Goal: Task Accomplishment & Management: Complete application form

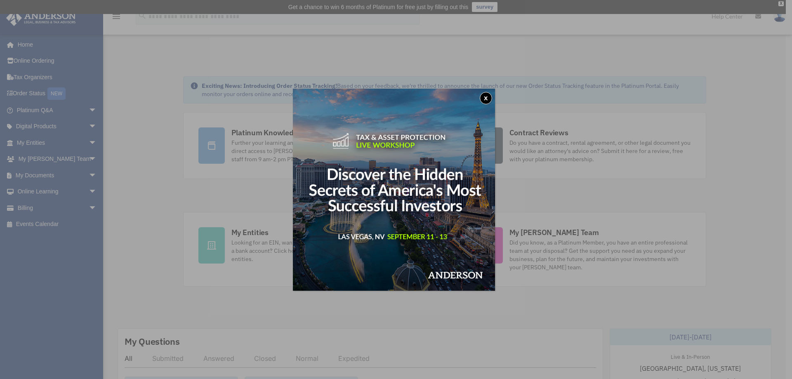
click at [487, 98] on button "x" at bounding box center [486, 98] width 12 height 12
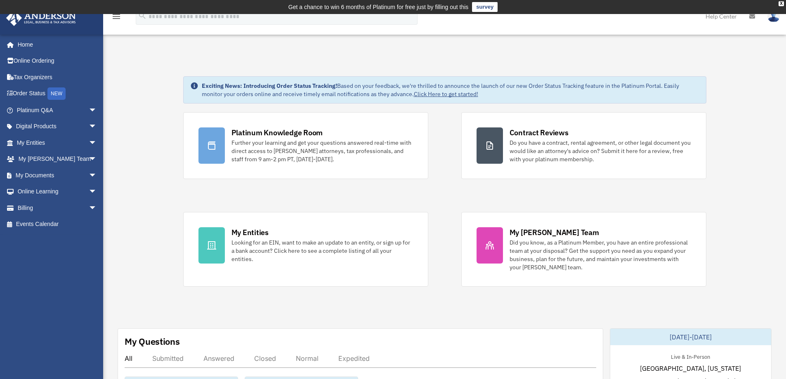
click at [261, 250] on div "Looking for an EIN, want to make an update to an entity, or sign up for a bank …" at bounding box center [323, 251] width 182 height 25
click at [269, 237] on div "My Entities Looking for an EIN, want to make an update to an entity, or sign up…" at bounding box center [323, 245] width 182 height 36
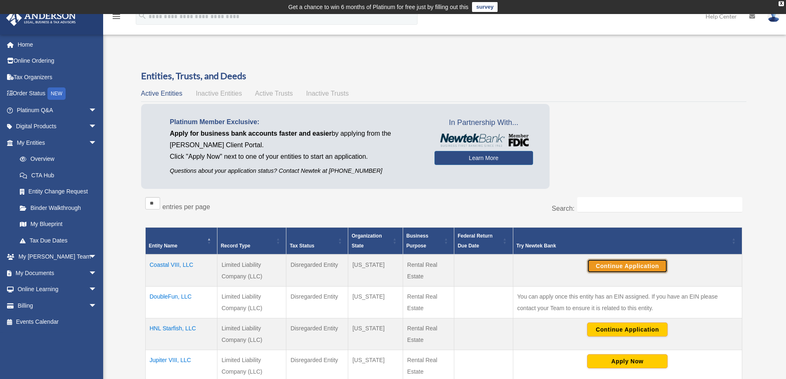
click at [616, 262] on button "Continue Application" at bounding box center [627, 266] width 80 height 14
click at [33, 47] on link "Home" at bounding box center [58, 44] width 104 height 17
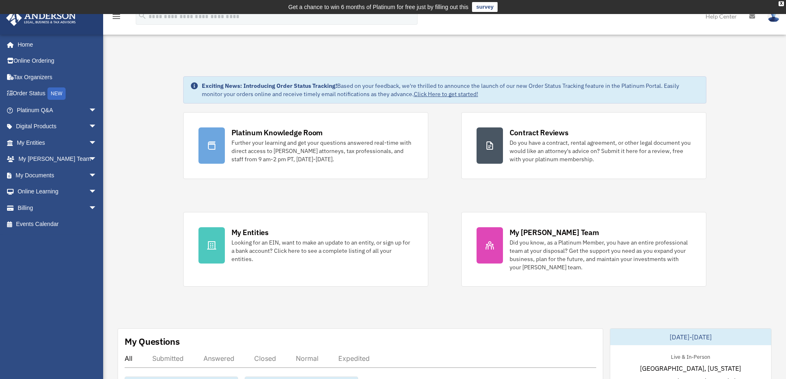
click at [29, 45] on link "Home" at bounding box center [55, 44] width 99 height 17
click at [20, 46] on link "Home" at bounding box center [55, 44] width 99 height 17
click at [631, 72] on link "Logout" at bounding box center [639, 72] width 83 height 17
